Goal: Information Seeking & Learning: Learn about a topic

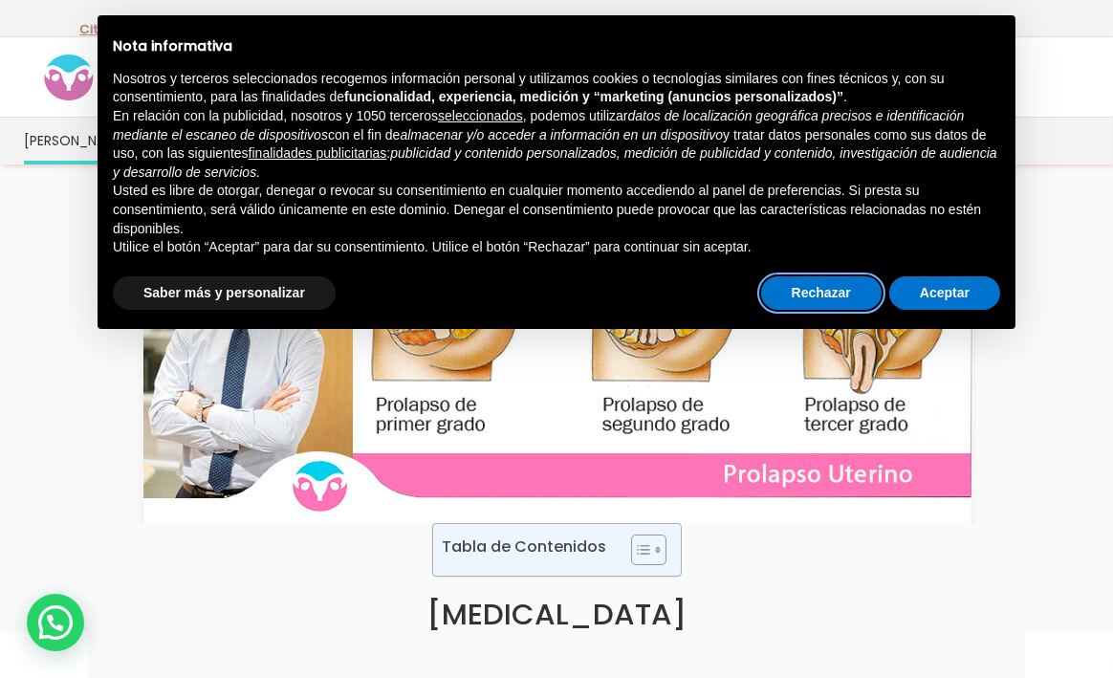
click at [846, 301] on button "Rechazar" at bounding box center [821, 293] width 120 height 34
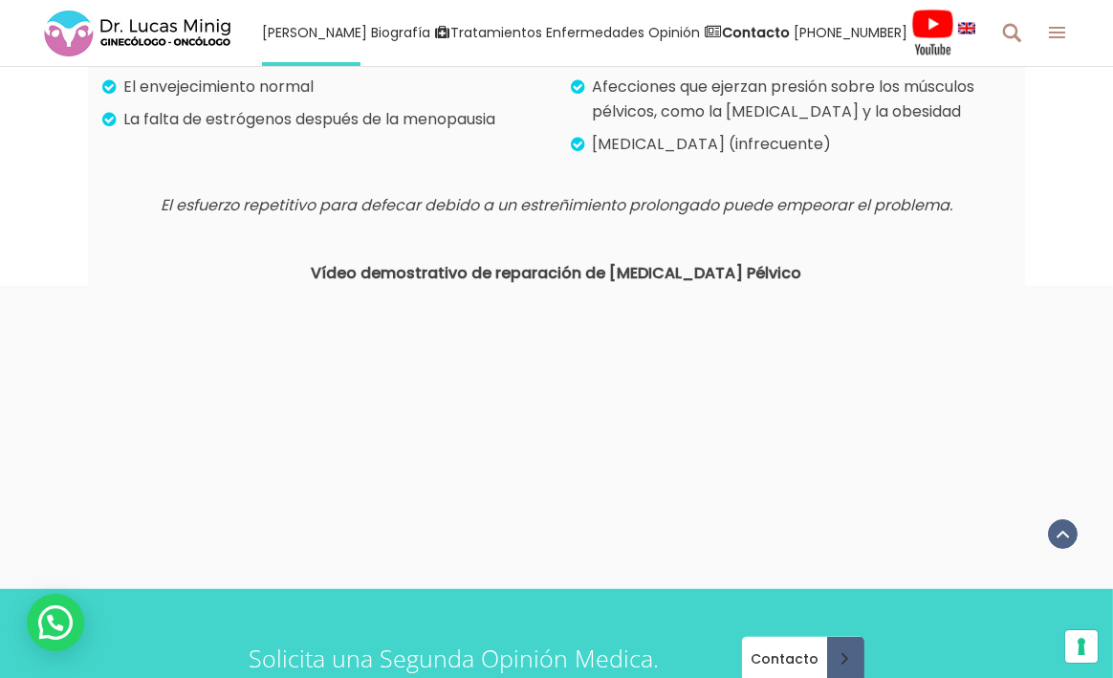
scroll to position [2298, 0]
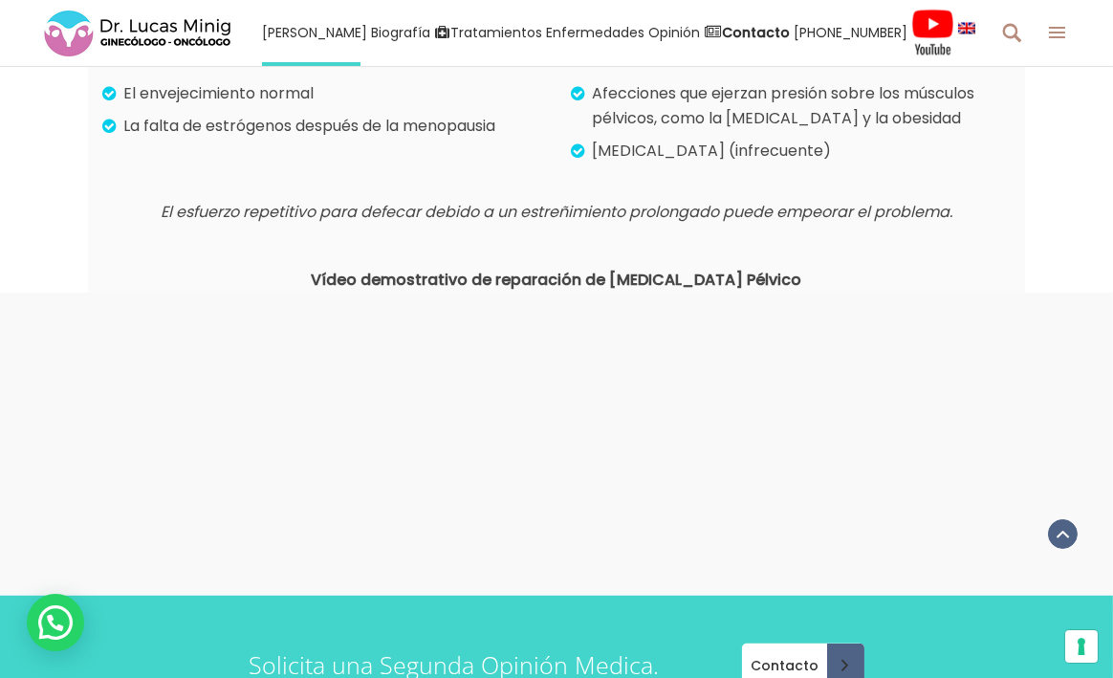
click at [614, 269] on strong "Vídeo demostrativo de reparación de [MEDICAL_DATA] Pélvico" at bounding box center [557, 280] width 491 height 22
click at [569, 269] on strong "Vídeo demostrativo de reparación de [MEDICAL_DATA] Pélvico" at bounding box center [557, 280] width 491 height 22
click at [526, 293] on div at bounding box center [556, 444] width 937 height 303
click at [514, 269] on strong "Vídeo demostrativo de reparación de [MEDICAL_DATA] Pélvico" at bounding box center [557, 280] width 491 height 22
click at [457, 201] on em "El esfuerzo repetitivo para defecar debido a un estreñimiento prolongado puede …" at bounding box center [557, 212] width 792 height 22
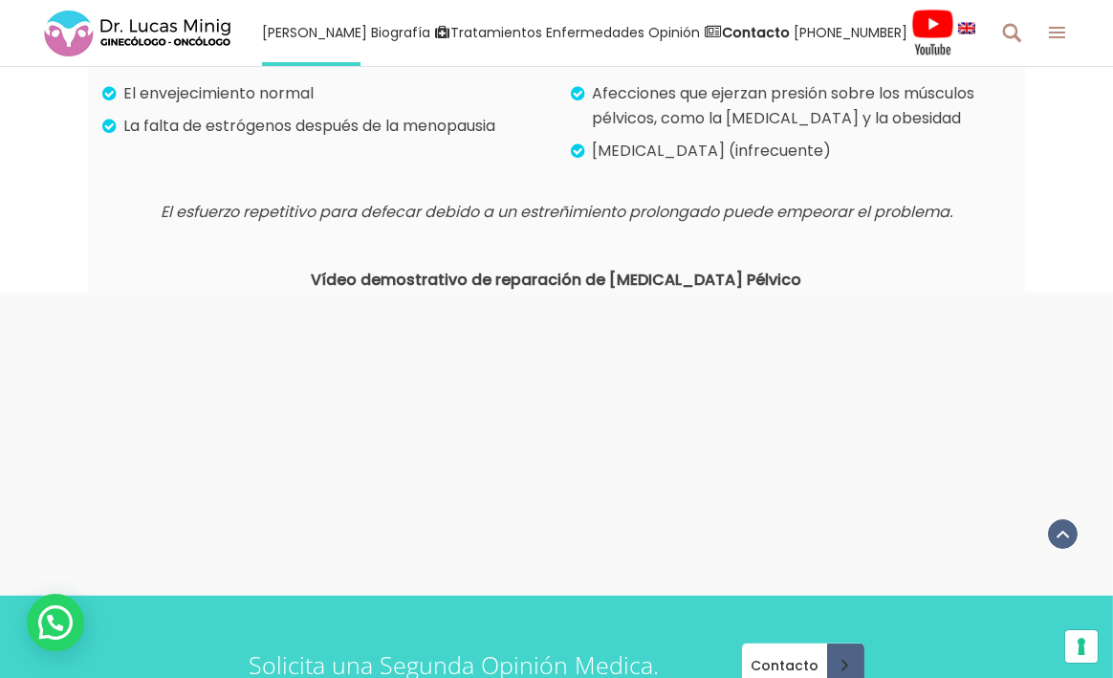
click at [501, 293] on div at bounding box center [556, 444] width 937 height 303
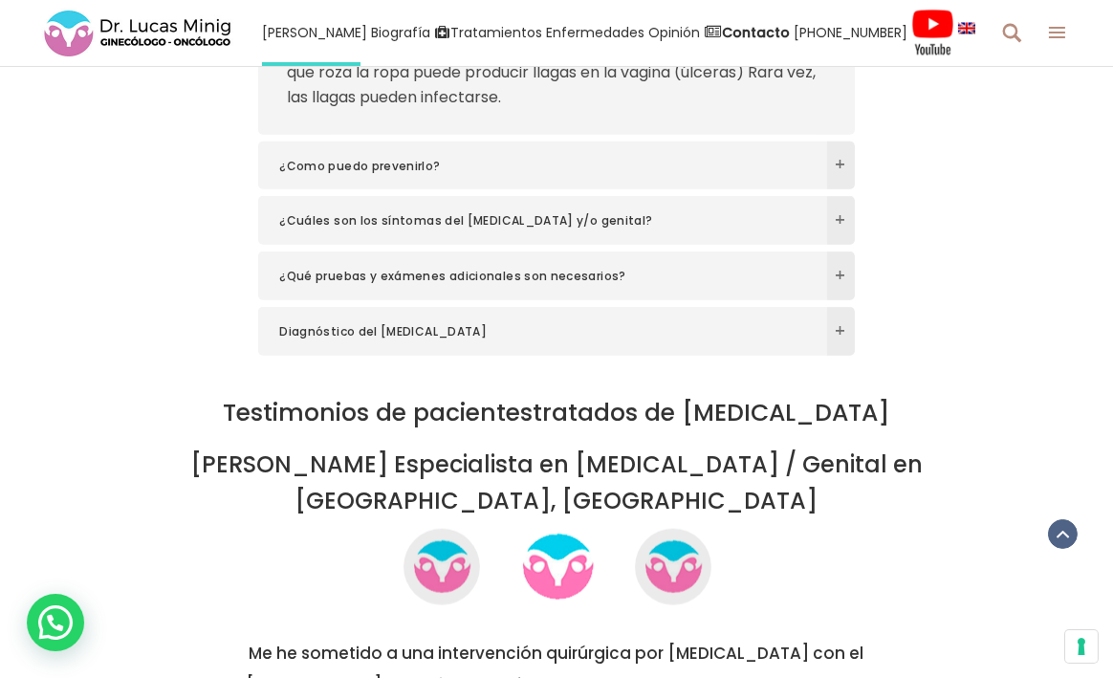
scroll to position [3447, 0]
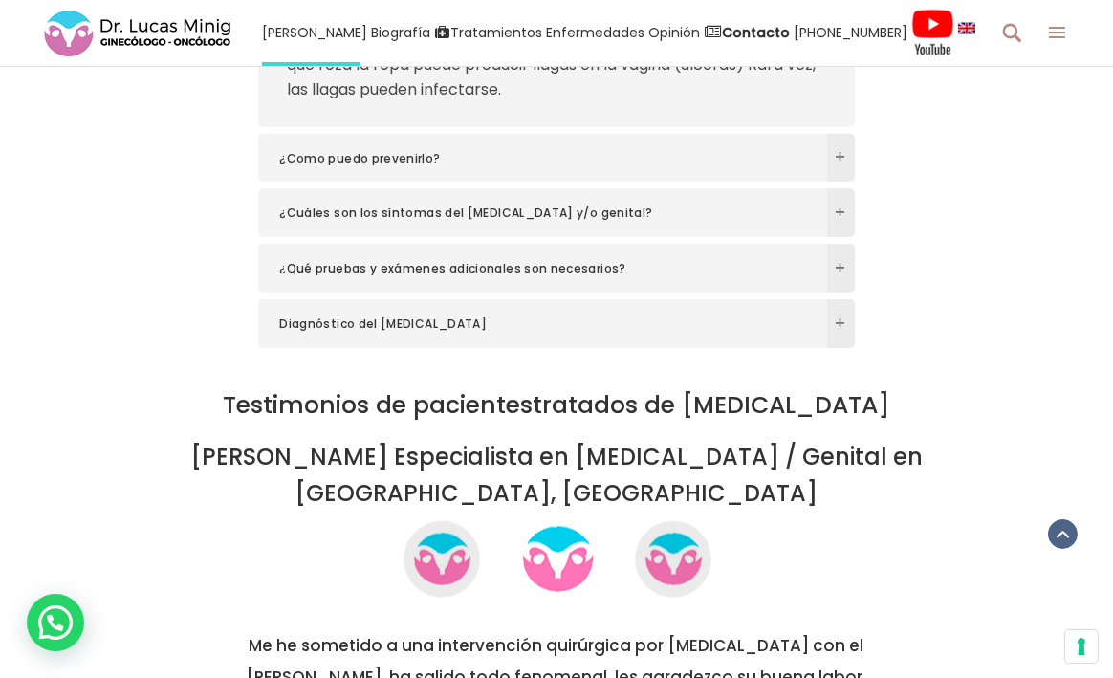
scroll to position [3441, 0]
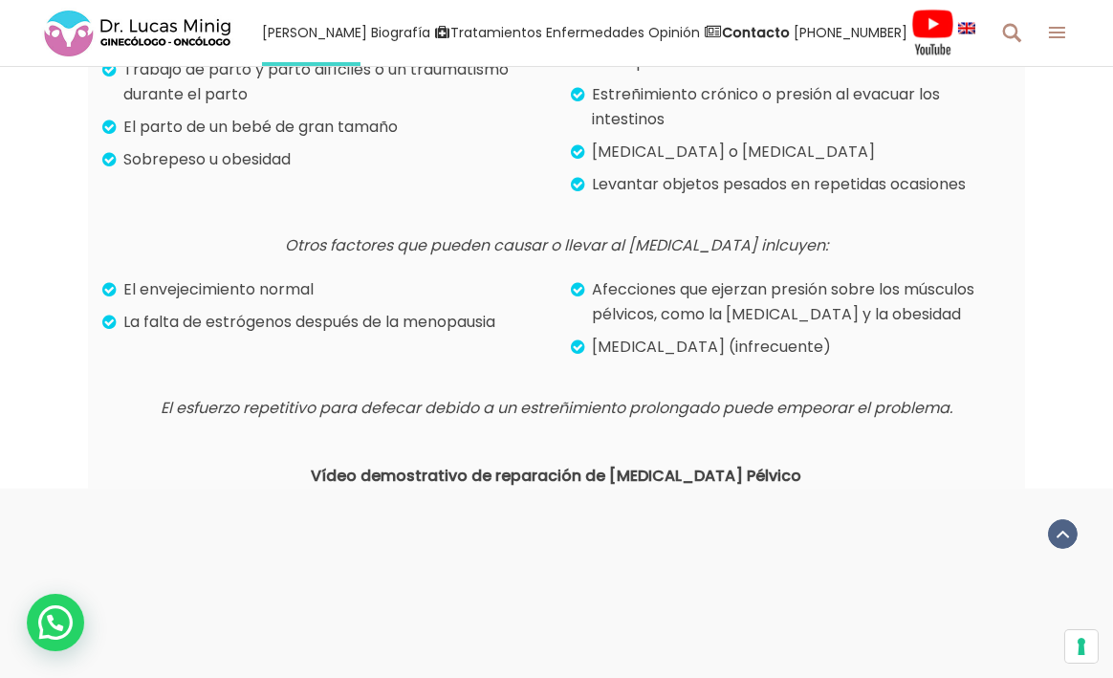
scroll to position [2093, 0]
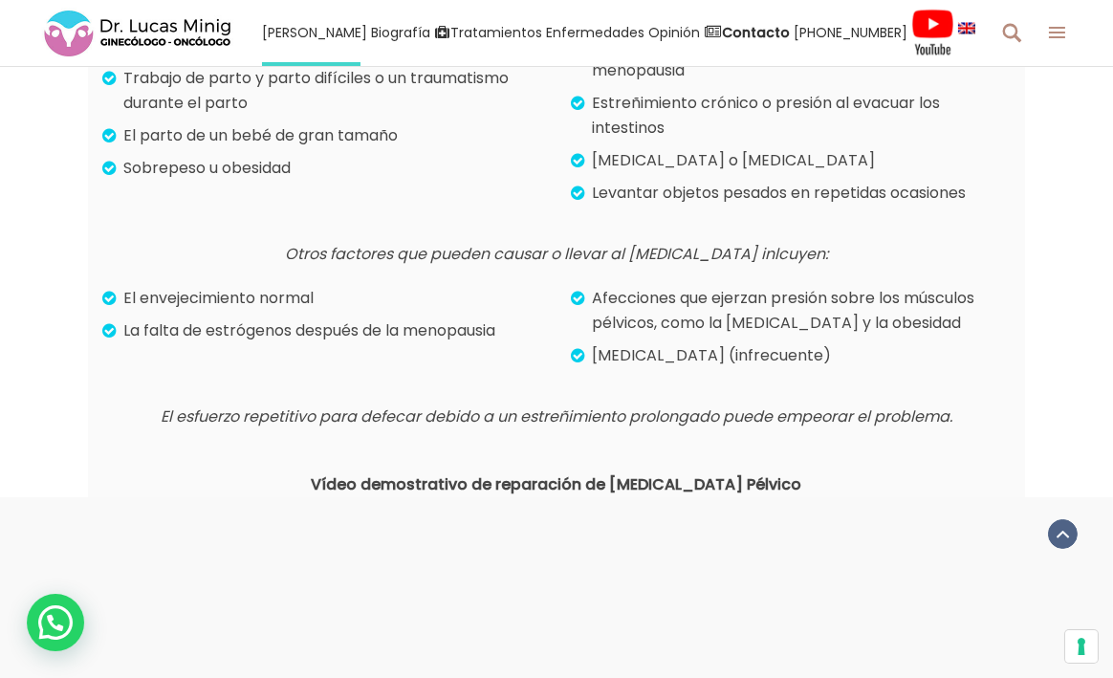
click at [632, 473] on strong "Vídeo demostrativo de reparación de [MEDICAL_DATA] Pélvico" at bounding box center [557, 484] width 491 height 22
click at [682, 473] on strong "Vídeo demostrativo de reparación de [MEDICAL_DATA] Pélvico" at bounding box center [557, 484] width 491 height 22
click at [693, 473] on strong "Vídeo demostrativo de reparación de [MEDICAL_DATA] Pélvico" at bounding box center [557, 484] width 491 height 22
click at [690, 473] on strong "Vídeo demostrativo de reparación de [MEDICAL_DATA] Pélvico" at bounding box center [557, 484] width 491 height 22
click at [682, 473] on strong "Vídeo demostrativo de reparación de [MEDICAL_DATA] Pélvico" at bounding box center [557, 484] width 491 height 22
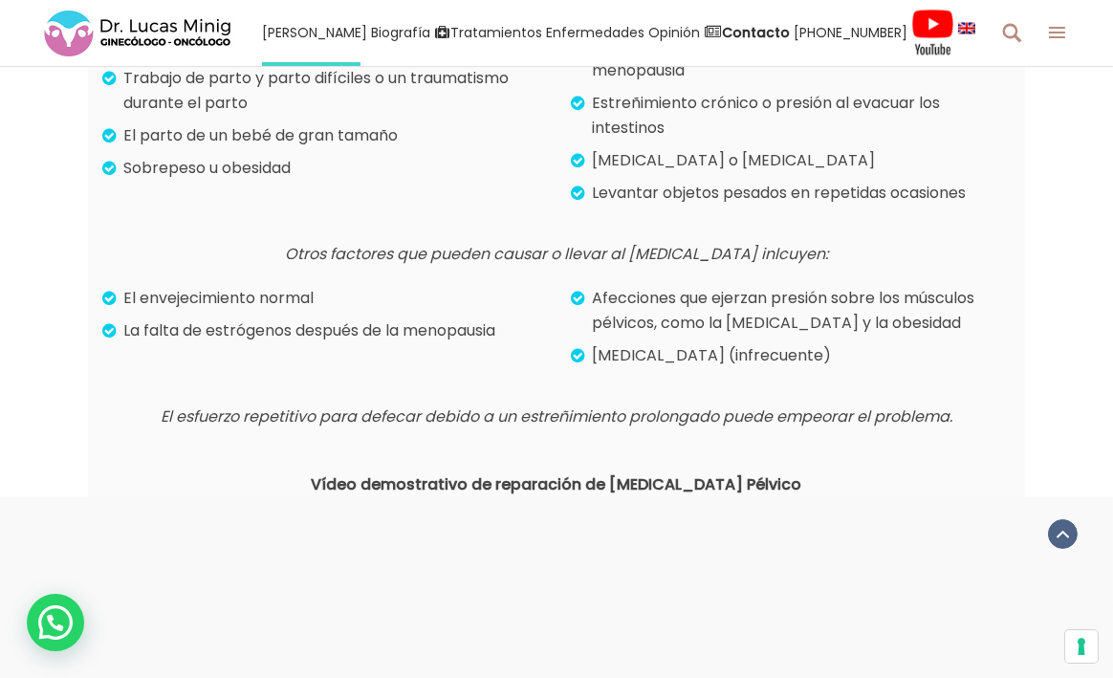
click at [667, 473] on strong "Vídeo demostrativo de reparación de [MEDICAL_DATA] Pélvico" at bounding box center [557, 484] width 491 height 22
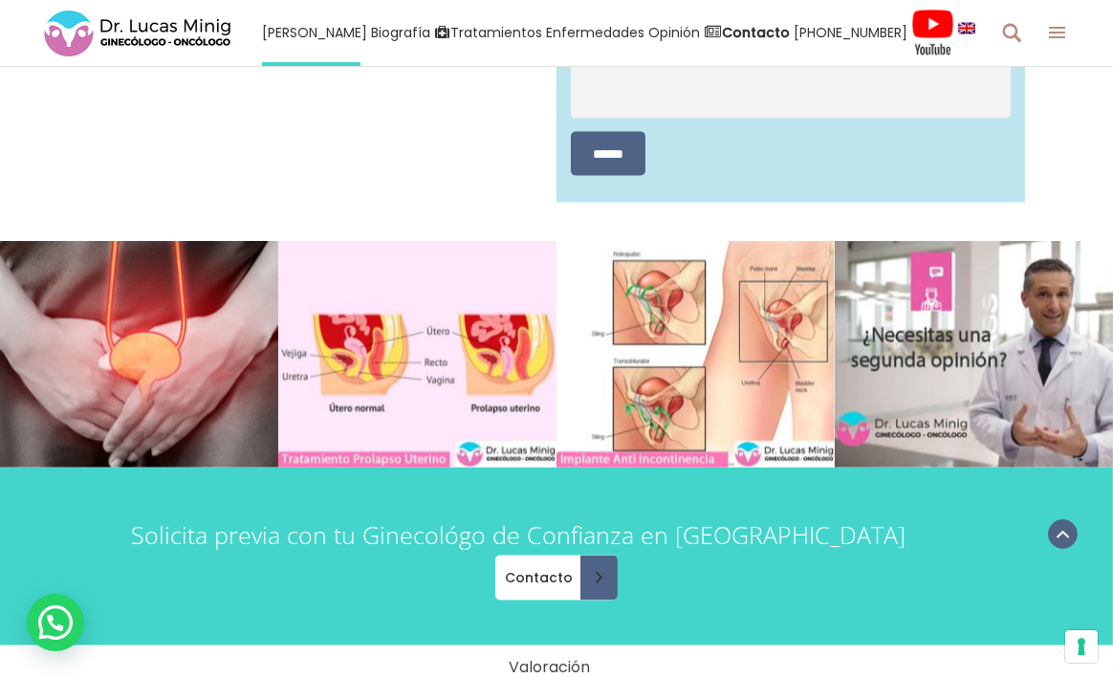
scroll to position [5346, 0]
